Goal: Task Accomplishment & Management: Manage account settings

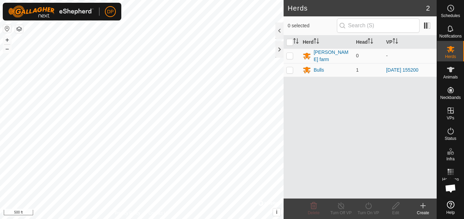
scroll to position [388, 0]
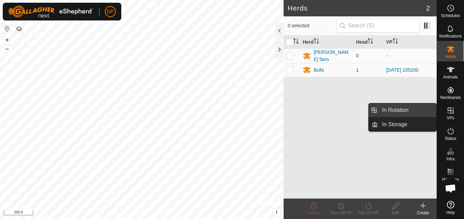
click at [417, 110] on link "In Rotation" at bounding box center [407, 111] width 58 height 14
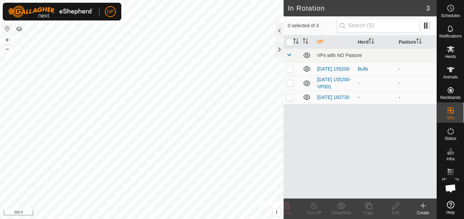
click at [288, 98] on p-checkbox at bounding box center [289, 97] width 7 height 5
checkbox input "true"
click at [396, 207] on icon at bounding box center [395, 206] width 7 height 7
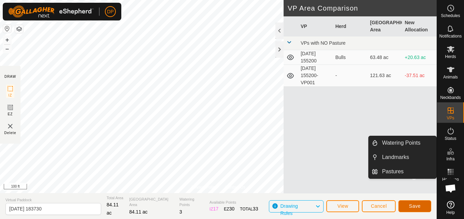
click at [417, 206] on span "Save" at bounding box center [415, 206] width 12 height 5
